Goal: Task Accomplishment & Management: Use online tool/utility

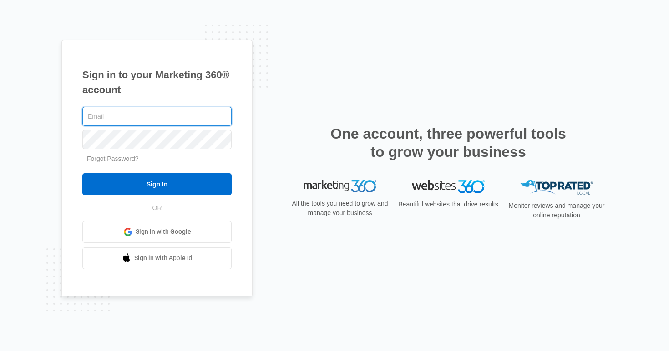
click at [164, 113] on input "text" at bounding box center [156, 116] width 149 height 19
type input "[EMAIL_ADDRESS][PERSON_NAME][DOMAIN_NAME]"
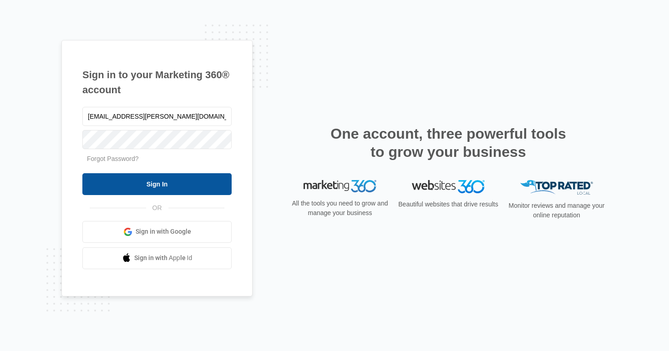
click at [165, 182] on input "Sign In" at bounding box center [156, 184] width 149 height 22
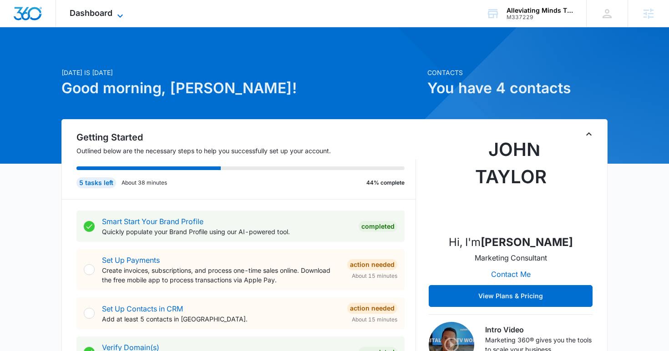
click at [124, 12] on icon at bounding box center [120, 15] width 11 height 11
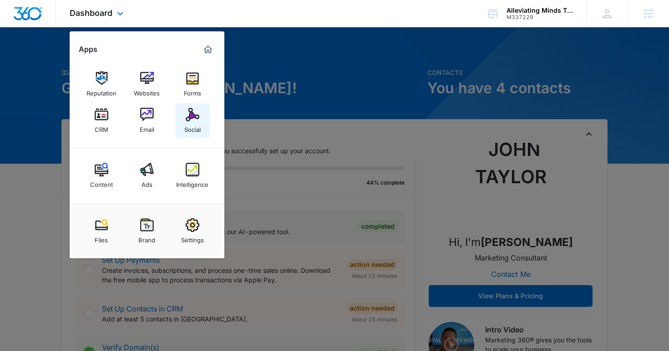
click at [197, 124] on div "Social" at bounding box center [192, 128] width 16 height 12
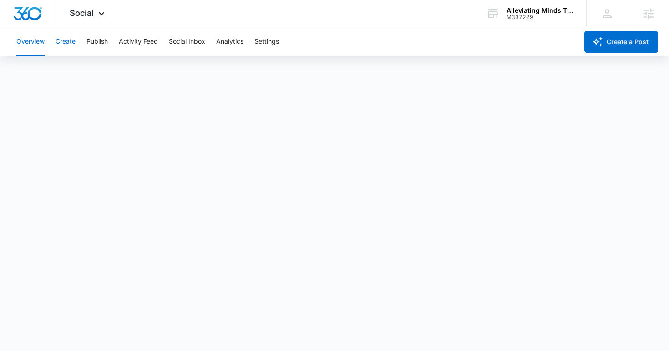
click at [67, 39] on button "Create" at bounding box center [66, 41] width 20 height 29
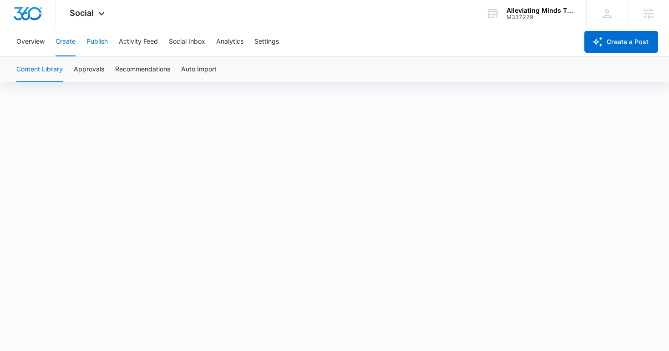
click at [94, 41] on button "Publish" at bounding box center [96, 41] width 21 height 29
click at [66, 40] on button "Create" at bounding box center [66, 41] width 20 height 29
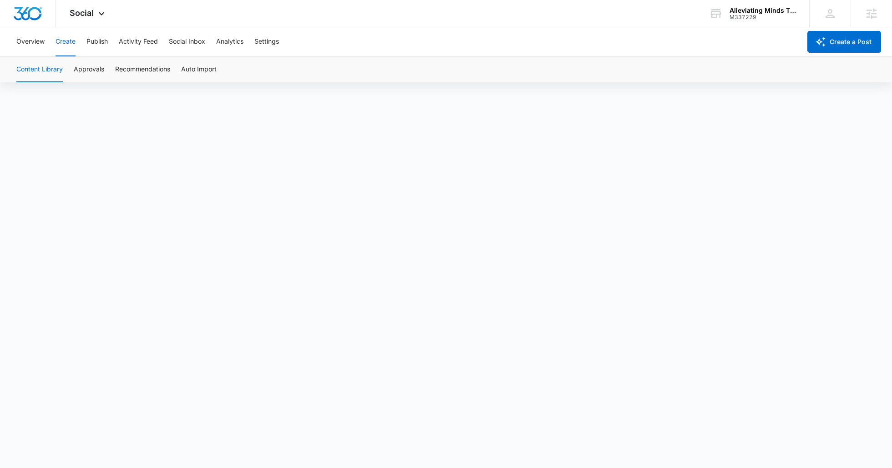
scroll to position [6, 0]
click at [92, 58] on button "Approvals" at bounding box center [89, 69] width 31 height 25
click at [90, 70] on button "Approvals" at bounding box center [89, 69] width 31 height 25
